Goal: Task Accomplishment & Management: Use online tool/utility

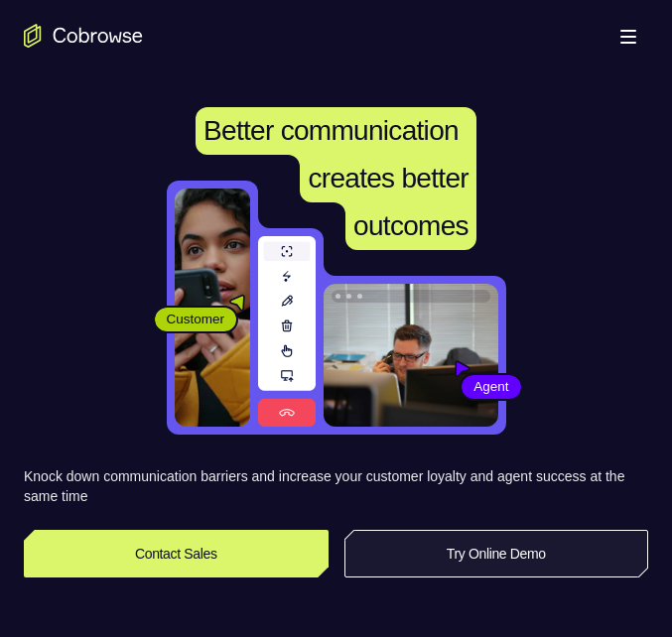
click at [484, 554] on link "Try Online Demo" at bounding box center [496, 554] width 305 height 48
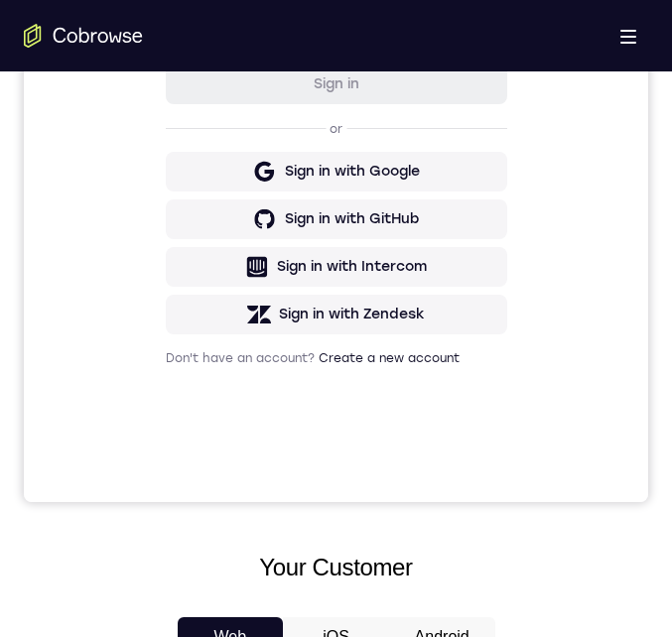
scroll to position [1092, 0]
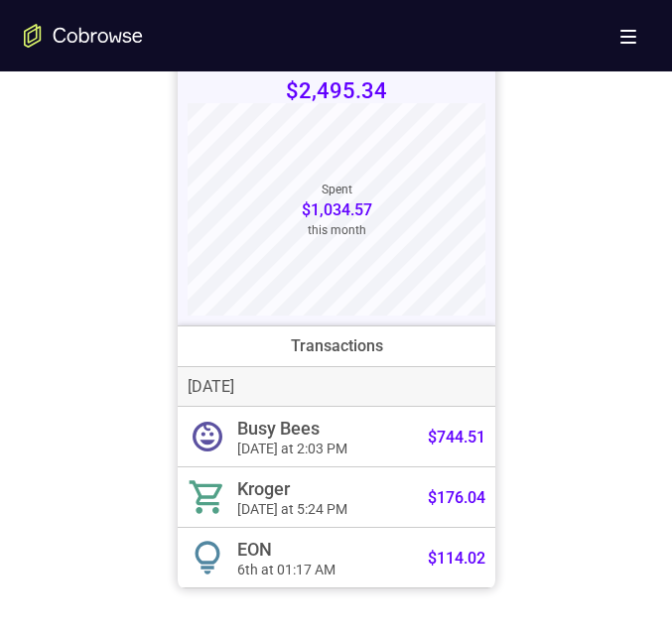
drag, startPoint x: 24, startPoint y: -858, endPoint x: 183, endPoint y: 428, distance: 1295.3
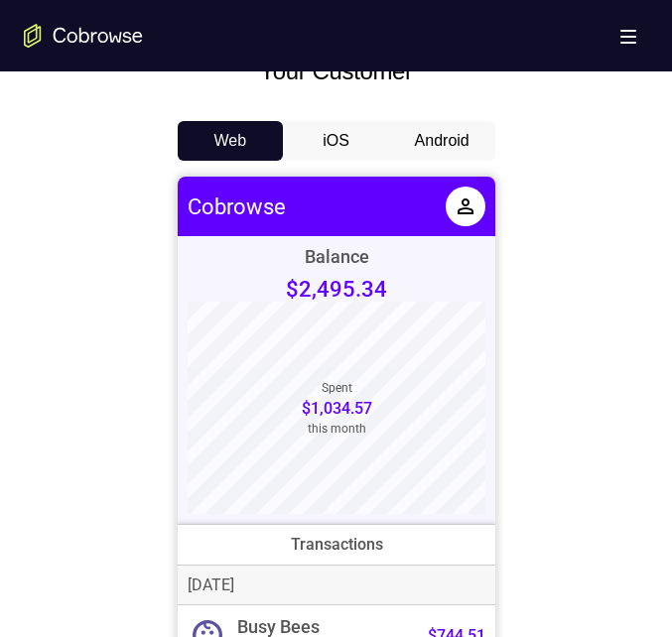
click at [445, 145] on button "Android" at bounding box center [442, 141] width 106 height 40
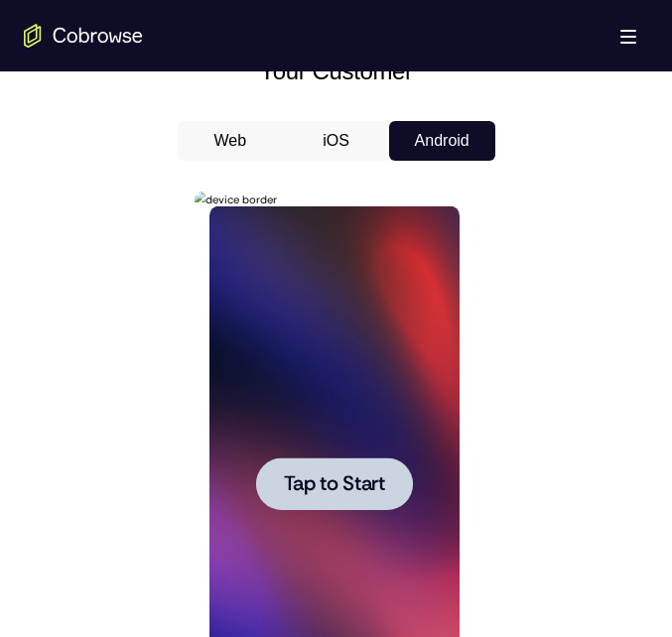
scroll to position [0, 0]
drag, startPoint x: 518, startPoint y: 397, endPoint x: 579, endPoint y: 232, distance: 175.6
click at [580, 232] on div at bounding box center [336, 482] width 624 height 610
drag, startPoint x: 303, startPoint y: 597, endPoint x: 359, endPoint y: 364, distance: 239.1
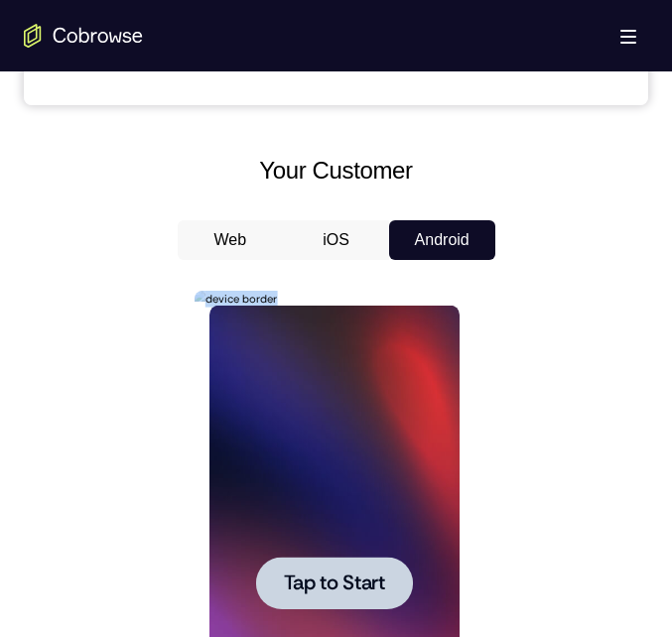
drag, startPoint x: 365, startPoint y: 471, endPoint x: 678, endPoint y: 592, distance: 335.3
drag, startPoint x: 743, startPoint y: 799, endPoint x: 691, endPoint y: 721, distance: 93.9
click at [468, 537] on div "Tap to Start" at bounding box center [335, 587] width 281 height 592
drag, startPoint x: 468, startPoint y: 406, endPoint x: 434, endPoint y: 615, distance: 212.2
click at [434, 615] on div "Tap to Start" at bounding box center [335, 587] width 281 height 592
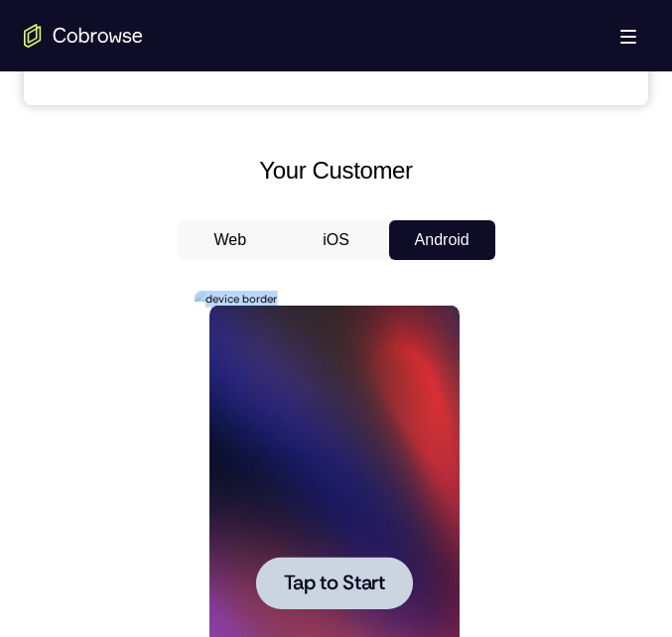
scroll to position [993, 0]
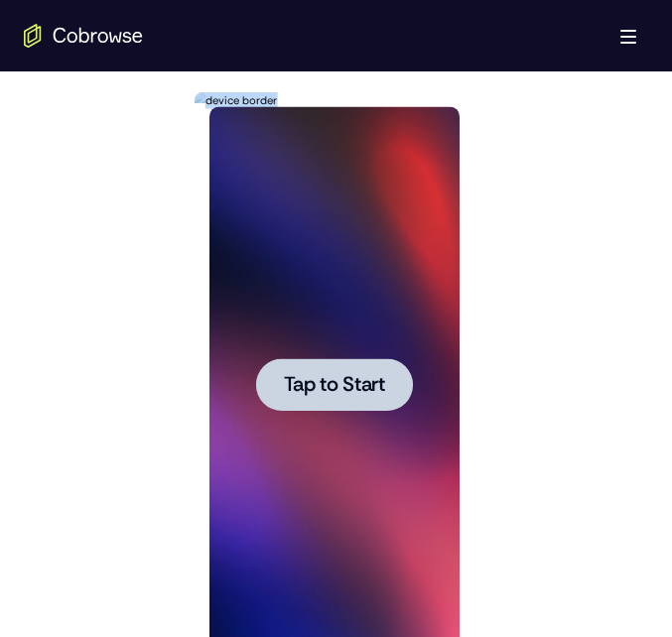
drag, startPoint x: 434, startPoint y: 417, endPoint x: 352, endPoint y: 397, distance: 83.8
click at [352, 395] on span "Tap to Start" at bounding box center [334, 385] width 101 height 20
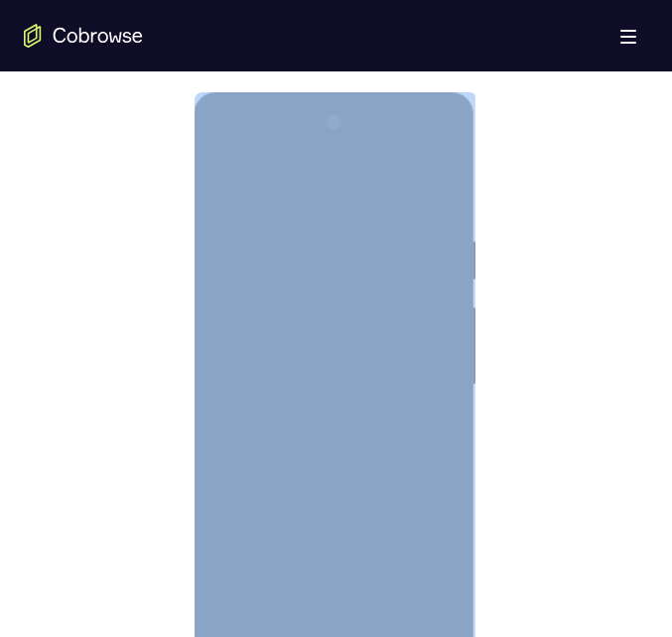
click at [263, 636] on div at bounding box center [334, 385] width 250 height 556
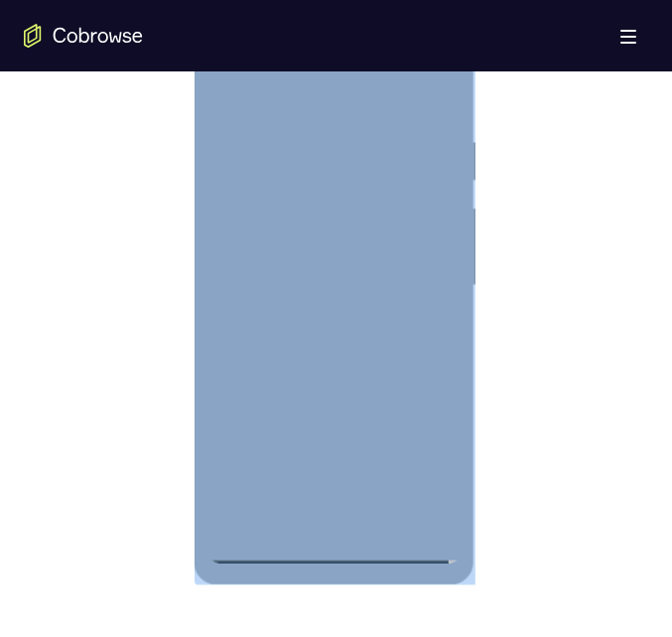
click at [260, 549] on div at bounding box center [334, 286] width 250 height 556
click at [424, 457] on div at bounding box center [334, 286] width 250 height 556
click at [284, 75] on div at bounding box center [334, 286] width 250 height 556
click at [409, 266] on div at bounding box center [334, 286] width 250 height 556
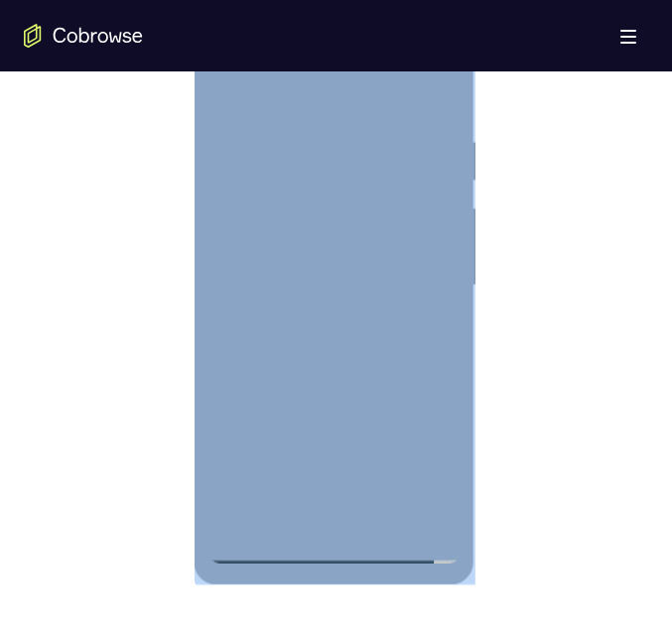
click at [326, 326] on div at bounding box center [334, 286] width 250 height 556
click at [231, 262] on div at bounding box center [334, 286] width 250 height 556
click at [226, 240] on div at bounding box center [334, 286] width 250 height 556
click at [230, 229] on div at bounding box center [334, 286] width 250 height 556
click at [427, 226] on div at bounding box center [334, 286] width 250 height 556
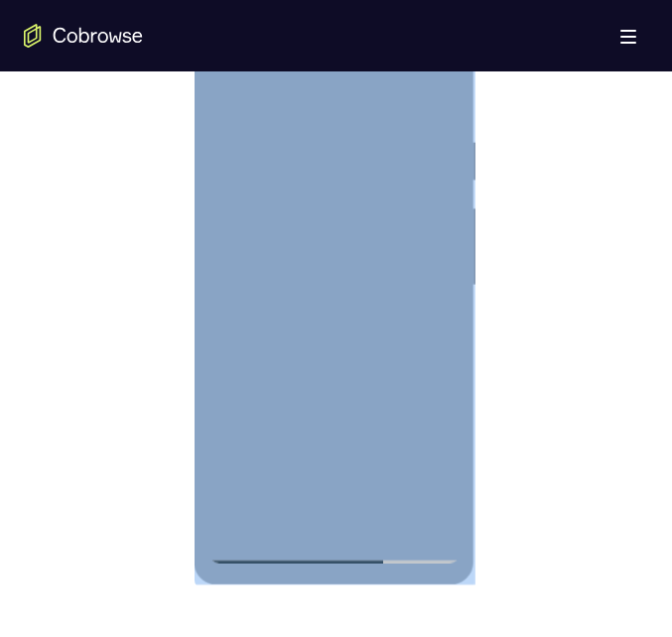
click at [423, 131] on div at bounding box center [334, 286] width 250 height 556
click at [433, 310] on div at bounding box center [334, 286] width 250 height 556
click at [331, 281] on div at bounding box center [334, 286] width 250 height 556
click at [330, 377] on div at bounding box center [334, 286] width 250 height 556
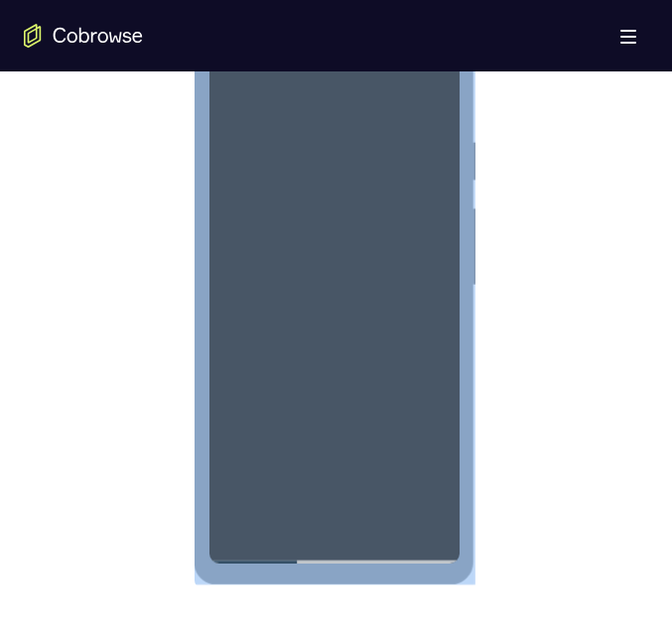
click at [428, 322] on div at bounding box center [334, 286] width 250 height 556
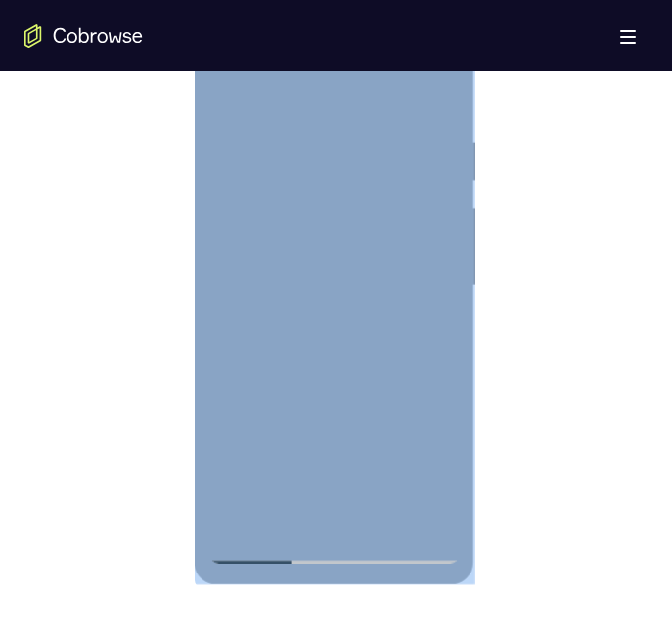
scroll to position [893, 0]
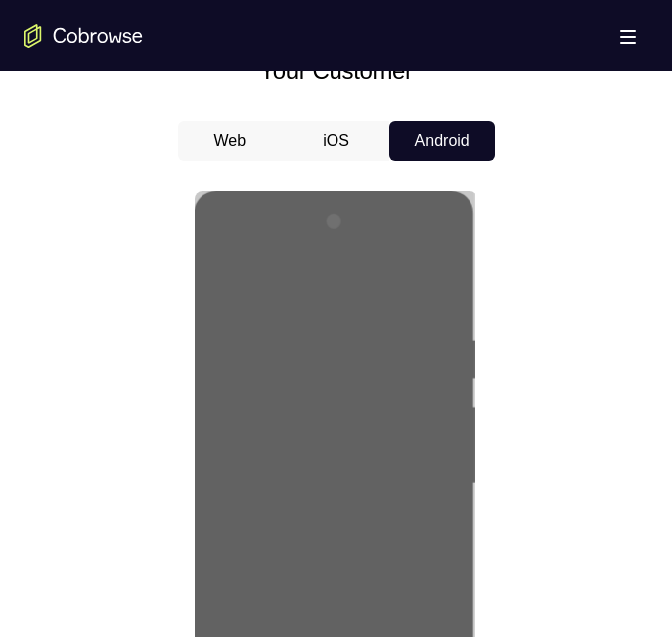
drag, startPoint x: 537, startPoint y: 378, endPoint x: 262, endPoint y: 228, distance: 313.2
click at [537, 378] on div at bounding box center [336, 482] width 624 height 610
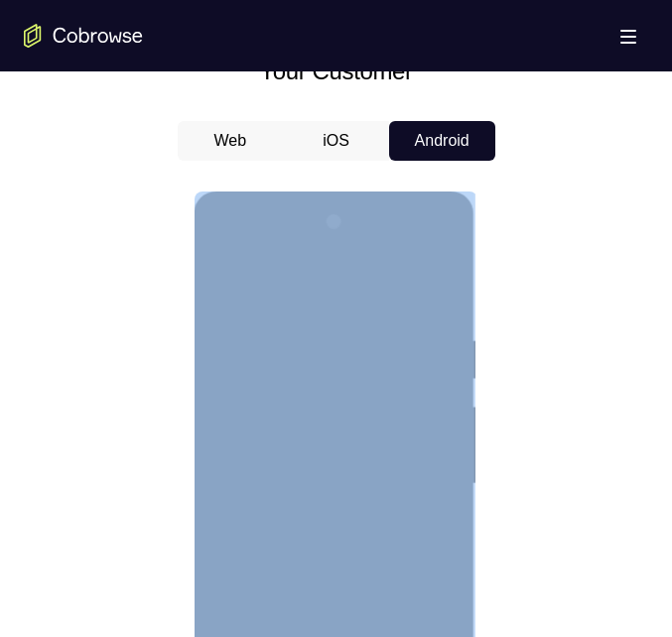
click at [358, 477] on div at bounding box center [334, 484] width 250 height 556
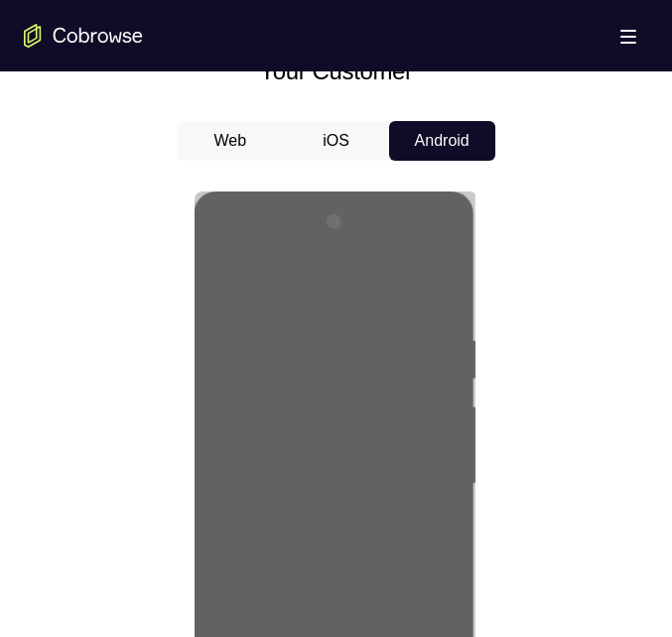
click at [493, 412] on div at bounding box center [336, 482] width 624 height 610
click at [537, 391] on div at bounding box center [336, 482] width 624 height 610
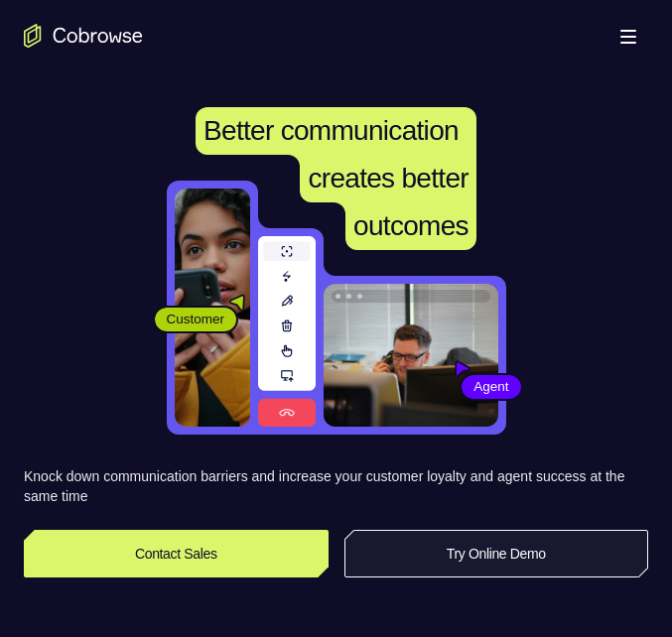
click at [512, 556] on link "Try Online Demo" at bounding box center [496, 554] width 305 height 48
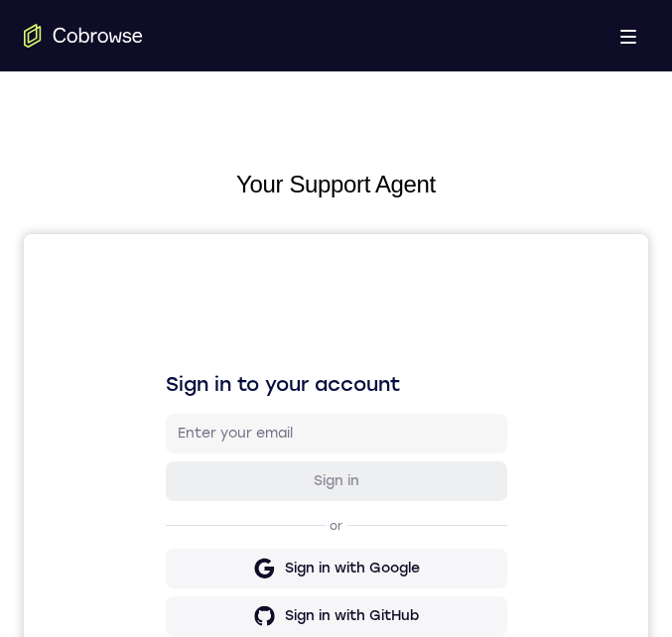
click at [385, 271] on div "Sign in to your account Sign in or Sign in with Google Sign in with GitHub Sign…" at bounding box center [336, 566] width 624 height 665
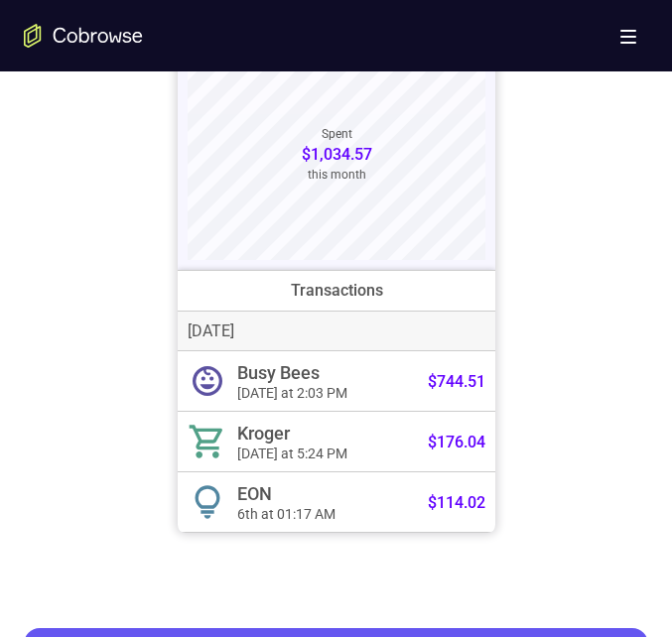
scroll to position [1787, 0]
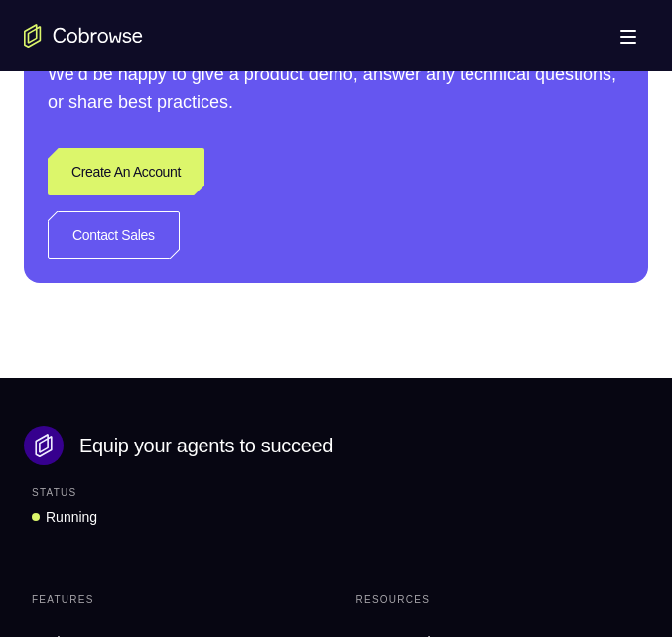
drag, startPoint x: 444, startPoint y: -711, endPoint x: 426, endPoint y: -729, distance: 25.3
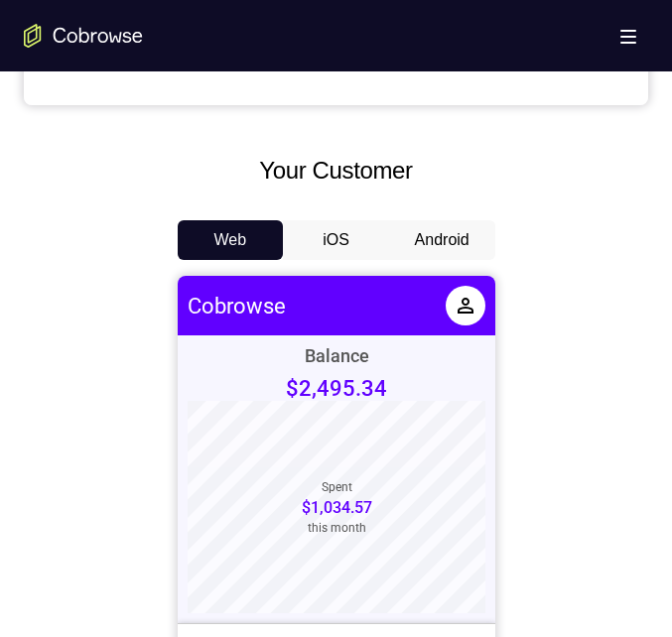
click at [431, 237] on button "Android" at bounding box center [442, 240] width 106 height 40
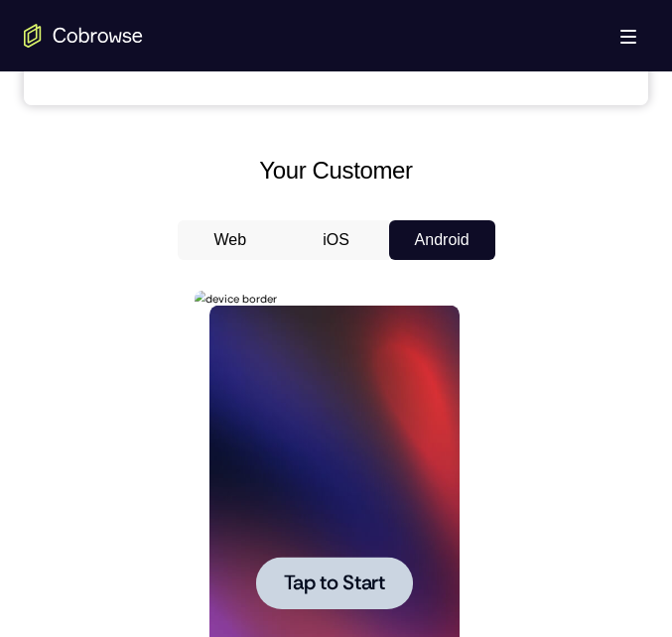
scroll to position [993, 0]
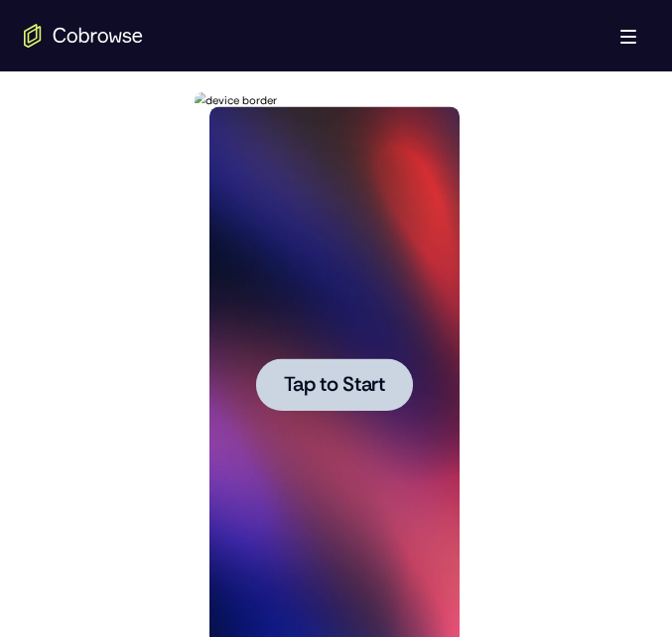
click at [353, 352] on div at bounding box center [334, 385] width 250 height 556
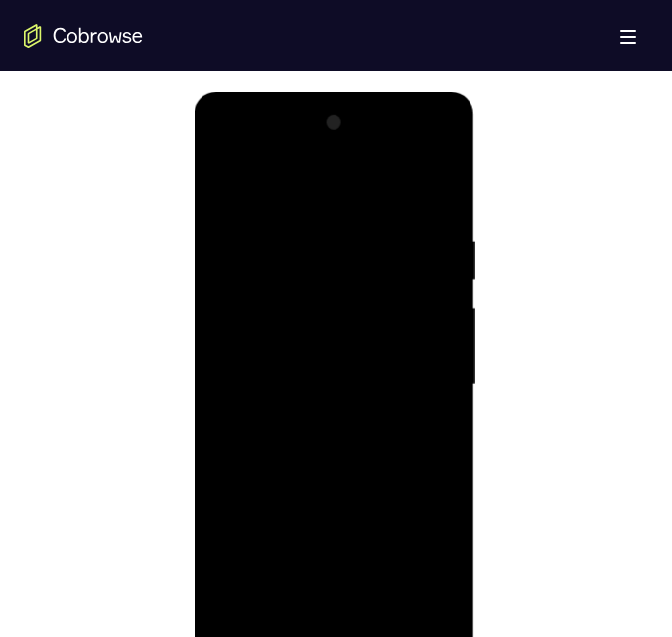
click at [324, 636] on div at bounding box center [334, 385] width 250 height 556
click at [260, 636] on div at bounding box center [334, 385] width 250 height 556
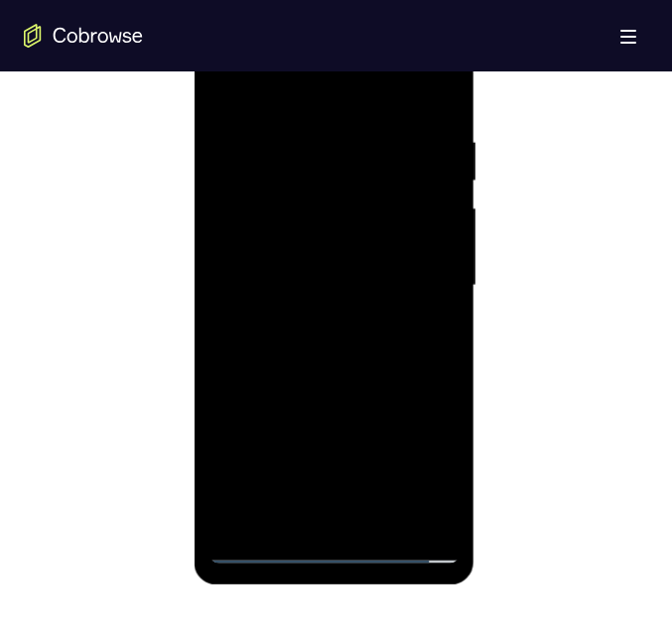
click at [260, 544] on div at bounding box center [334, 286] width 250 height 556
click at [406, 463] on div at bounding box center [334, 286] width 250 height 556
click at [313, 84] on div at bounding box center [334, 286] width 250 height 556
click at [421, 274] on div at bounding box center [334, 286] width 250 height 556
click at [315, 319] on div at bounding box center [334, 286] width 250 height 556
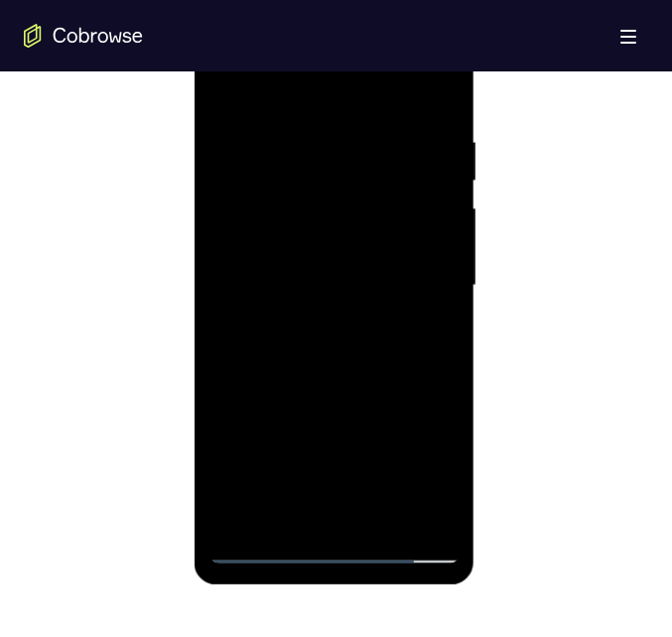
scroll to position [1111, 0]
